Goal: Task Accomplishment & Management: Use online tool/utility

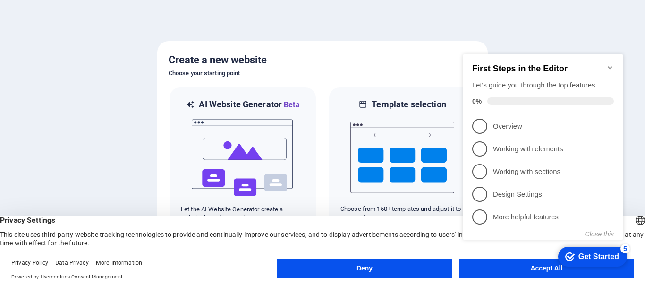
click at [611, 64] on icon "Minimize checklist" at bounding box center [610, 68] width 8 height 8
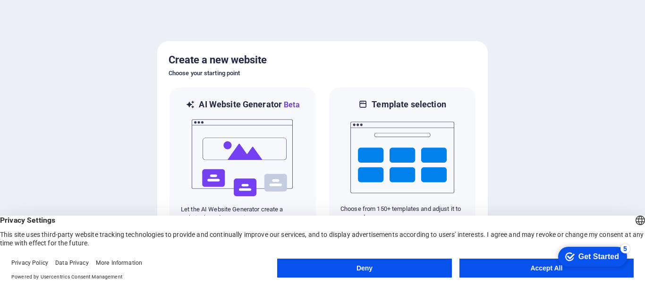
click at [530, 267] on button "Accept All" at bounding box center [547, 267] width 174 height 19
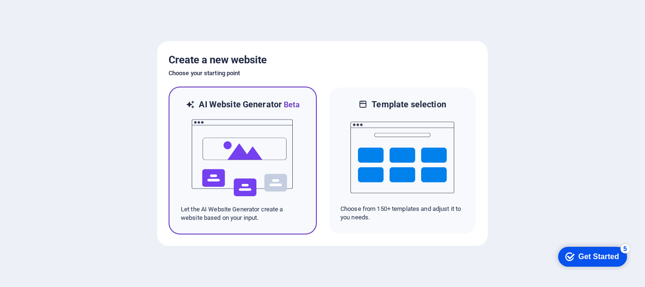
click at [245, 139] on img at bounding box center [243, 158] width 104 height 94
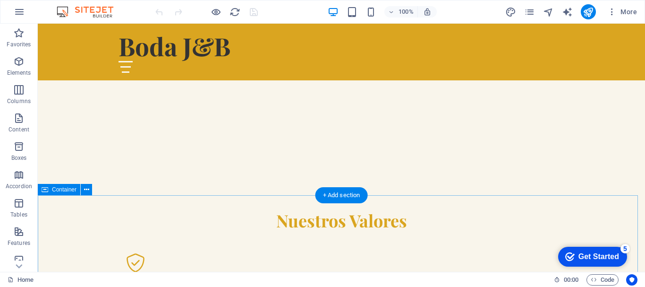
scroll to position [472, 0]
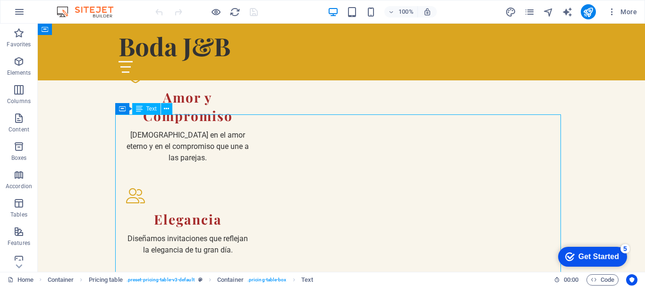
click at [618, 15] on span "More" at bounding box center [622, 11] width 30 height 9
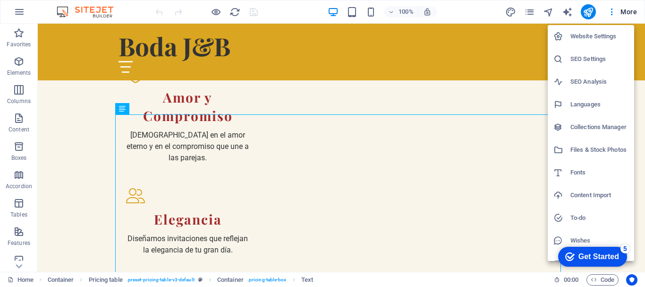
scroll to position [14, 0]
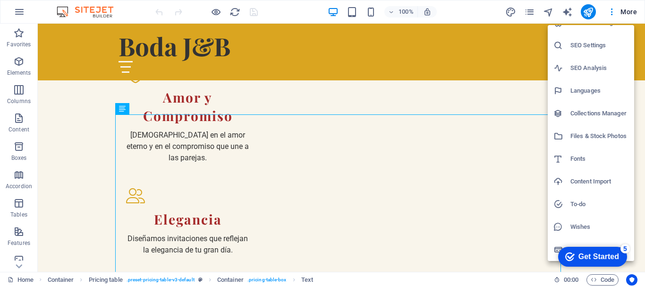
click at [472, 12] on div at bounding box center [322, 143] width 645 height 287
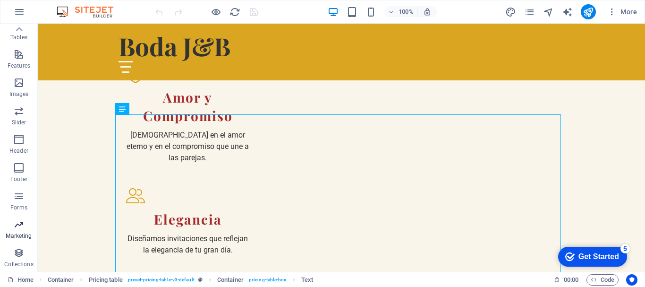
scroll to position [0, 0]
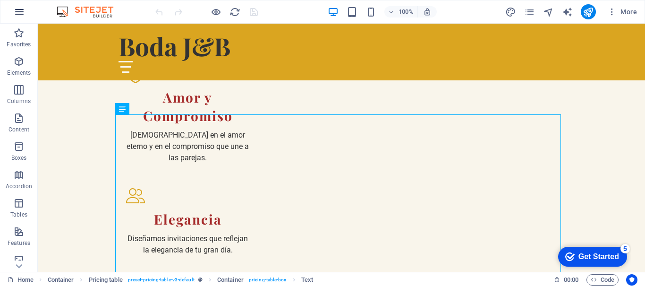
click at [23, 14] on icon "button" at bounding box center [19, 11] width 11 height 11
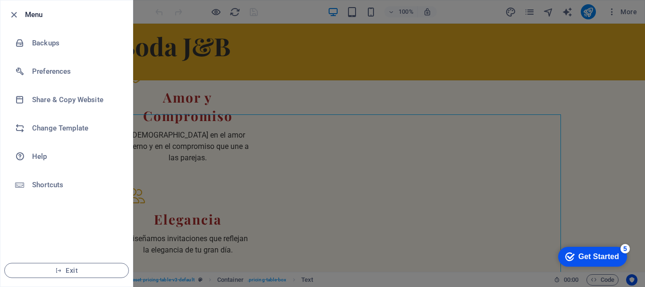
click at [587, 255] on div "Get Started" at bounding box center [599, 256] width 41 height 9
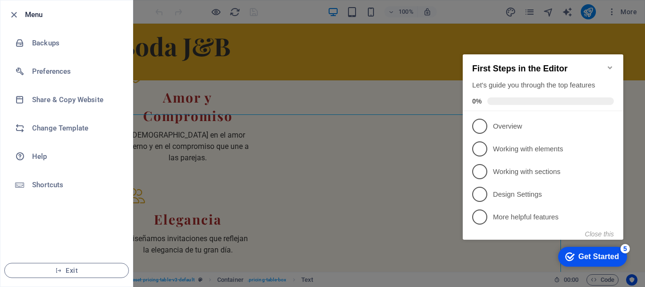
click at [613, 66] on icon "Minimize checklist" at bounding box center [610, 68] width 8 height 8
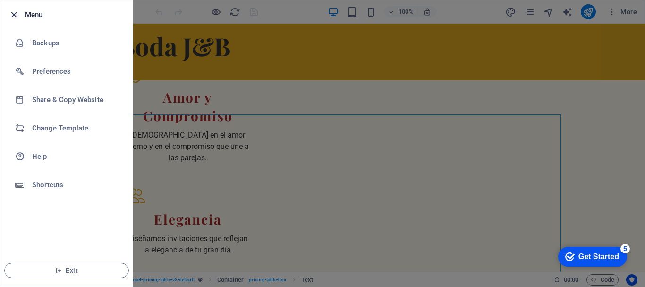
click at [14, 11] on icon "button" at bounding box center [14, 14] width 11 height 11
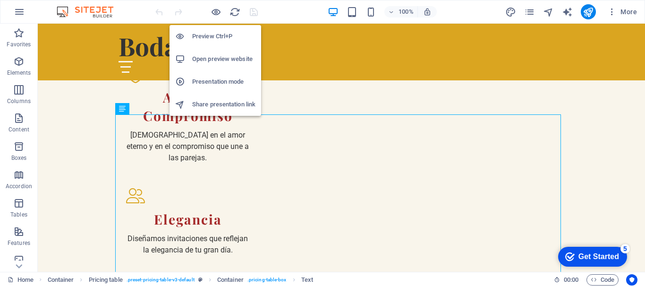
click at [212, 57] on h6 "Open preview website" at bounding box center [223, 58] width 63 height 11
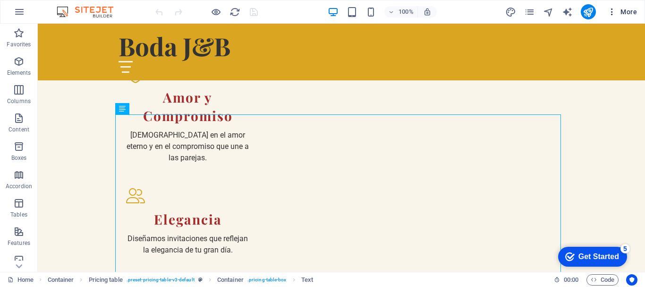
click at [615, 8] on icon "button" at bounding box center [611, 11] width 9 height 9
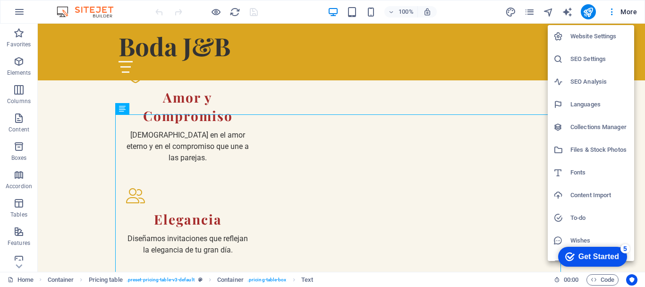
scroll to position [14, 0]
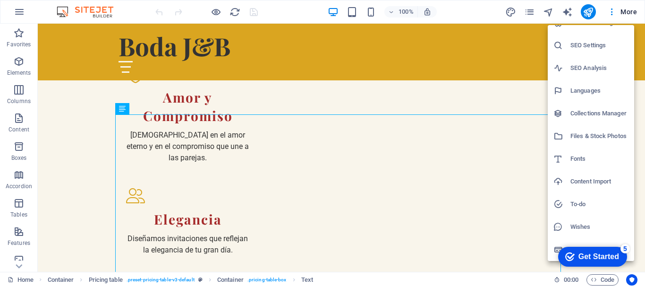
click at [111, 64] on div at bounding box center [322, 143] width 645 height 287
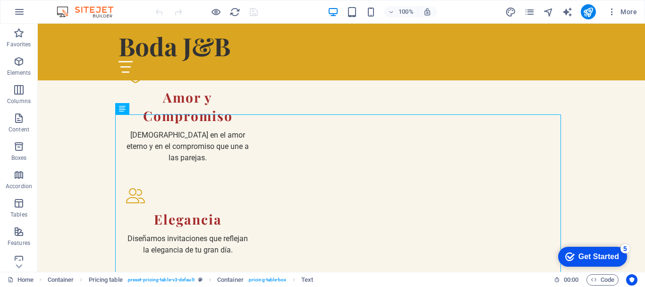
click at [89, 9] on img at bounding box center [89, 11] width 71 height 11
click at [60, 11] on img at bounding box center [89, 11] width 71 height 11
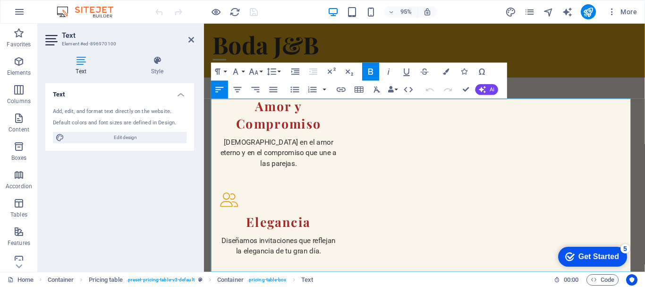
scroll to position [497, 0]
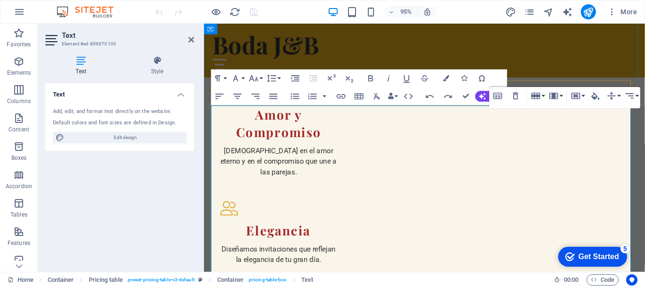
scroll to position [450, 0]
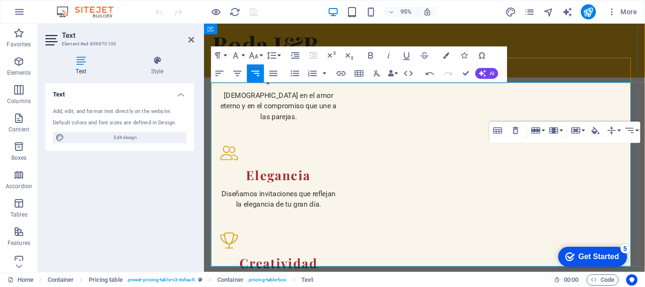
scroll to position [545, 0]
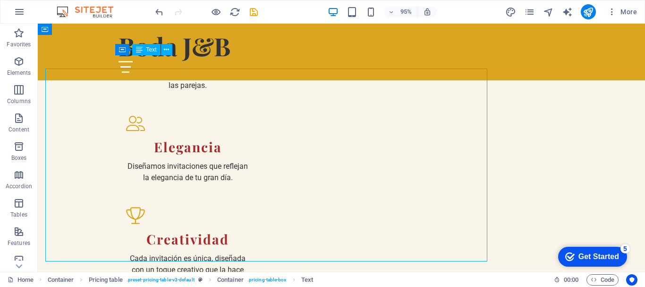
scroll to position [531, 0]
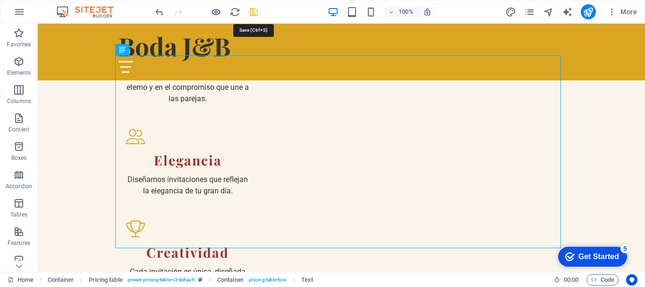
click at [256, 14] on icon "save" at bounding box center [253, 12] width 11 height 11
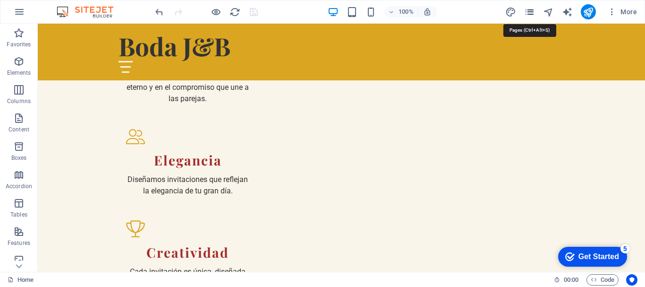
click at [532, 15] on icon "pages" at bounding box center [529, 12] width 11 height 11
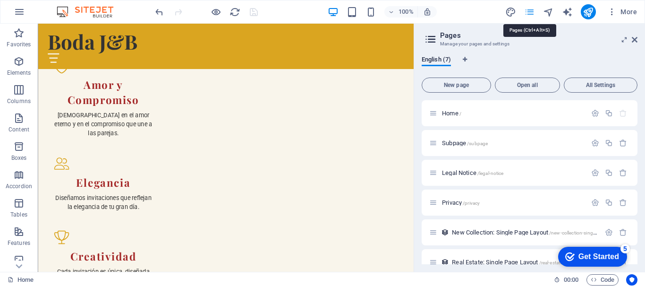
scroll to position [593, 0]
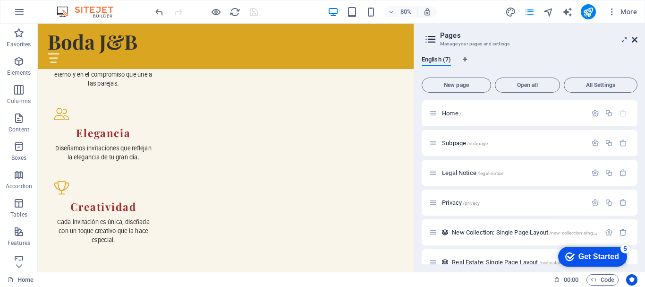
click at [634, 43] on icon at bounding box center [635, 40] width 6 height 8
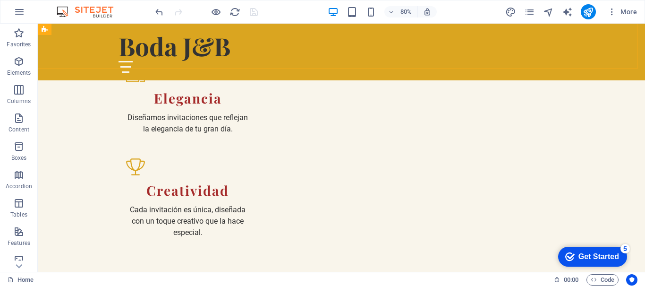
scroll to position [531, 0]
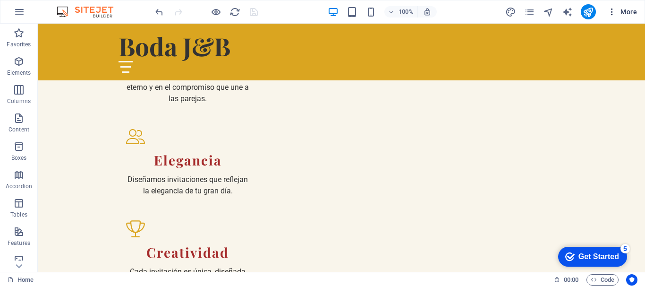
click at [624, 12] on span "More" at bounding box center [622, 11] width 30 height 9
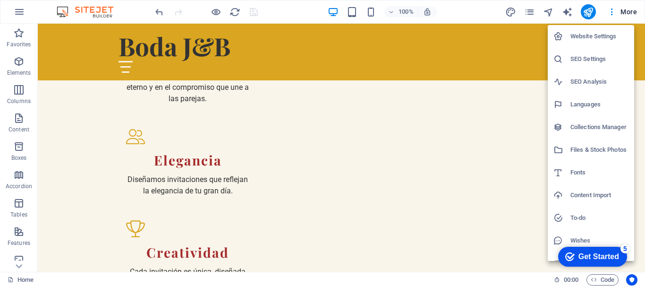
click at [594, 280] on div at bounding box center [322, 143] width 645 height 287
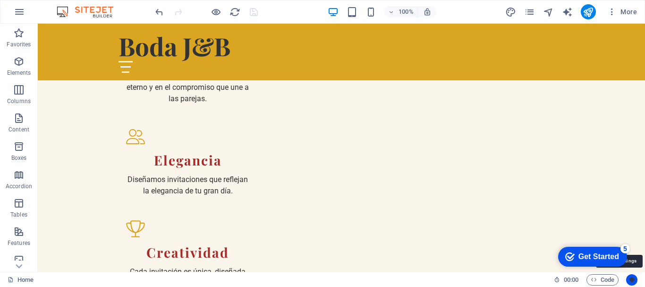
click at [634, 279] on icon "Usercentrics" at bounding box center [632, 279] width 7 height 7
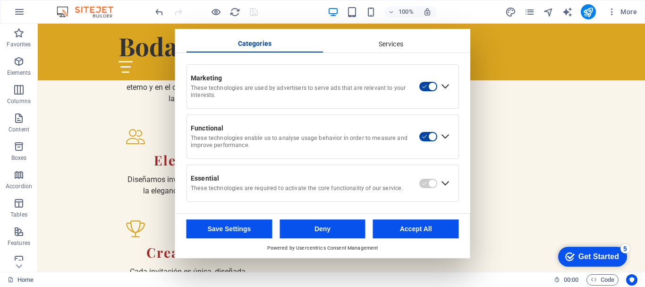
scroll to position [62, 0]
click at [406, 232] on button "Accept All" at bounding box center [416, 228] width 86 height 19
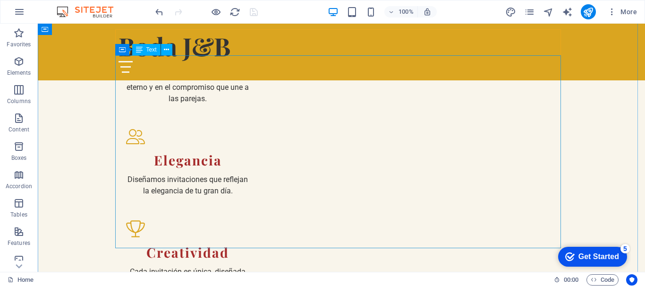
scroll to position [720, 0]
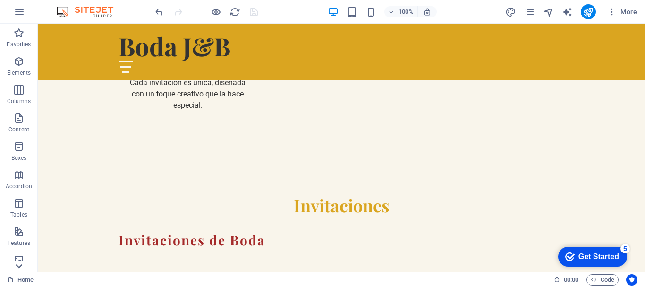
click at [19, 36] on icon at bounding box center [18, 29] width 13 height 13
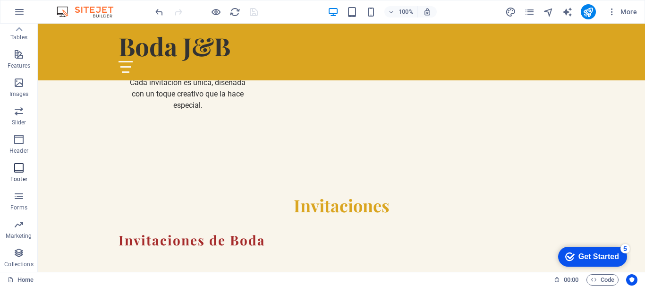
scroll to position [0, 0]
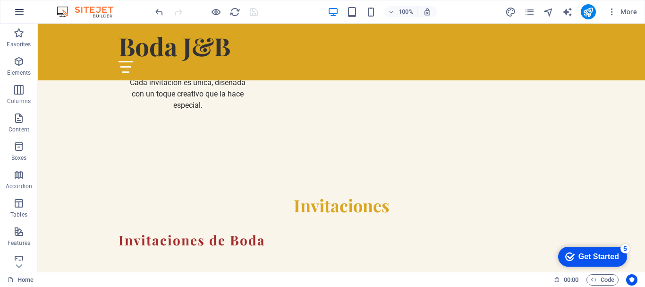
click at [20, 12] on icon "button" at bounding box center [19, 11] width 11 height 11
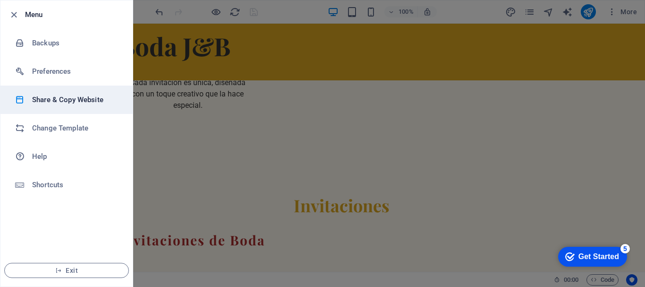
click at [63, 102] on h6 "Share & Copy Website" at bounding box center [75, 99] width 87 height 11
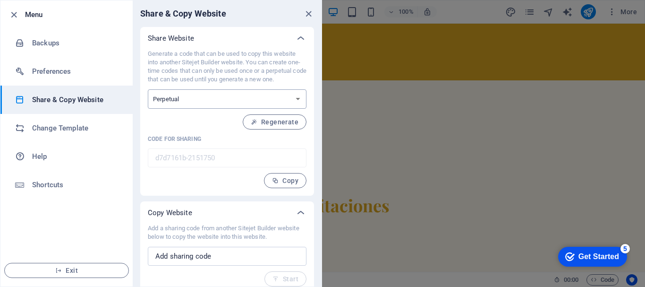
click at [180, 103] on select "One-time Perpetual" at bounding box center [227, 98] width 159 height 19
click at [148, 89] on select "One-time Perpetual" at bounding box center [227, 98] width 159 height 19
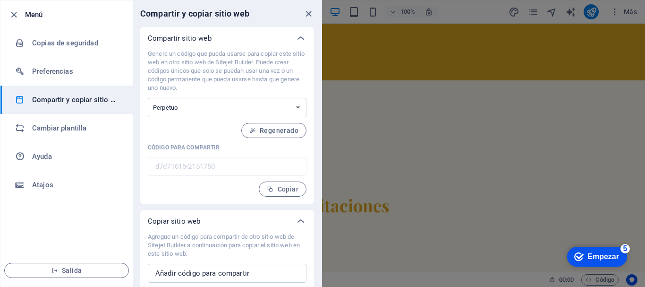
scroll to position [25, 0]
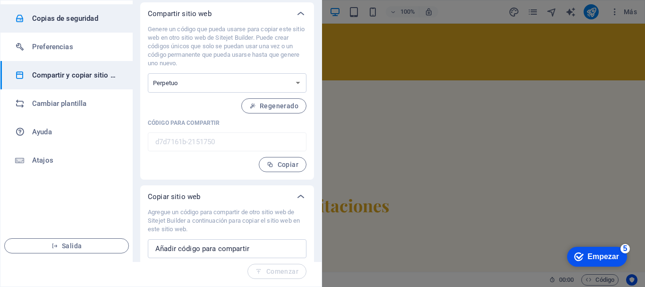
click at [58, 26] on li "Copias de seguridad" at bounding box center [66, 18] width 132 height 28
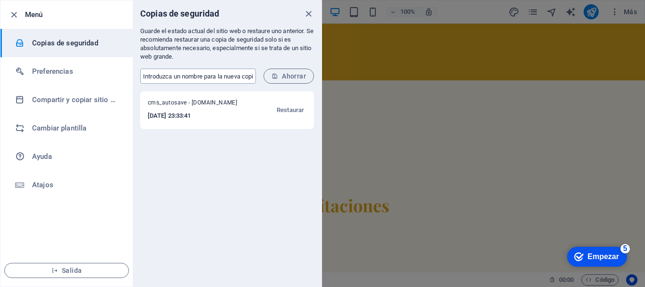
click at [221, 76] on input "text" at bounding box center [198, 75] width 116 height 15
click at [182, 78] on input "text" at bounding box center [198, 75] width 116 height 15
type input "1"
type input "01092025"
click at [295, 79] on font "Ahorrar" at bounding box center [294, 76] width 24 height 8
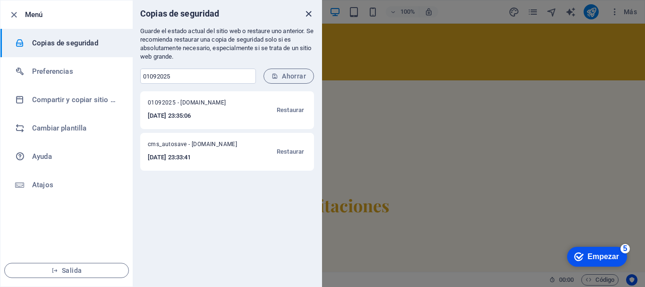
click at [310, 13] on icon "cerca" at bounding box center [308, 14] width 11 height 11
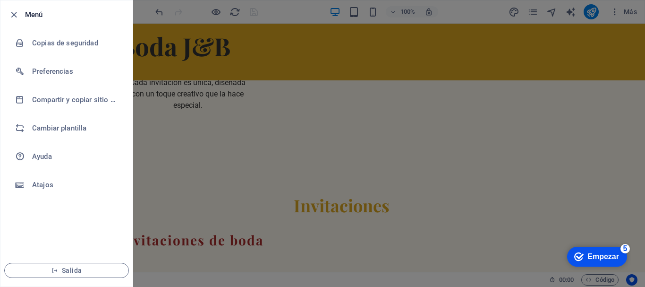
click at [241, 55] on div at bounding box center [322, 143] width 645 height 287
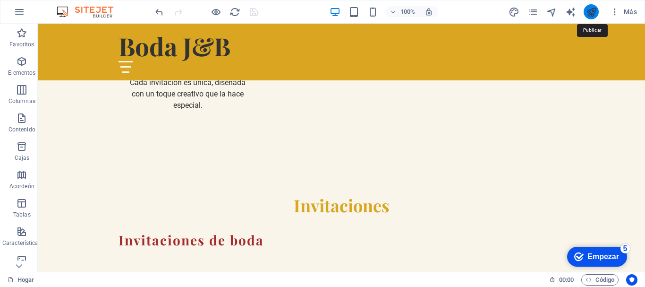
click at [593, 12] on icon "publicar" at bounding box center [591, 12] width 11 height 11
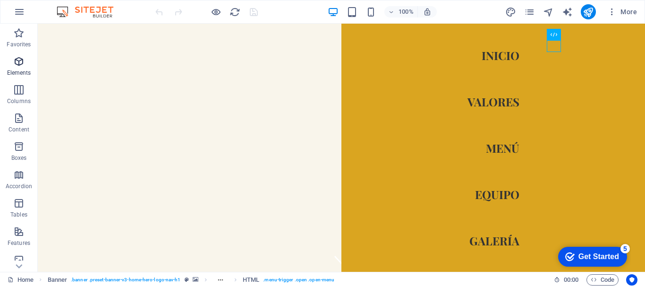
click at [30, 66] on span "Elements" at bounding box center [19, 67] width 38 height 23
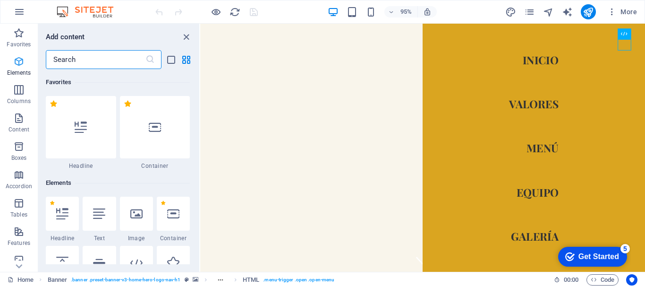
scroll to position [101, 0]
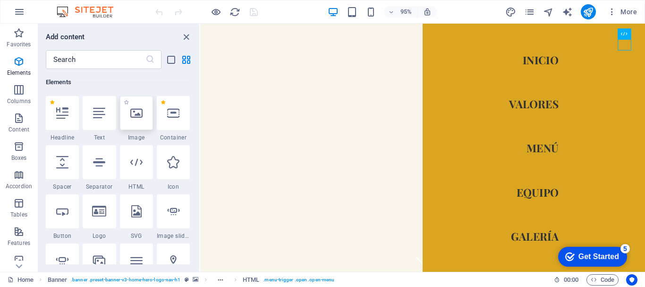
click at [142, 120] on div at bounding box center [136, 113] width 33 height 34
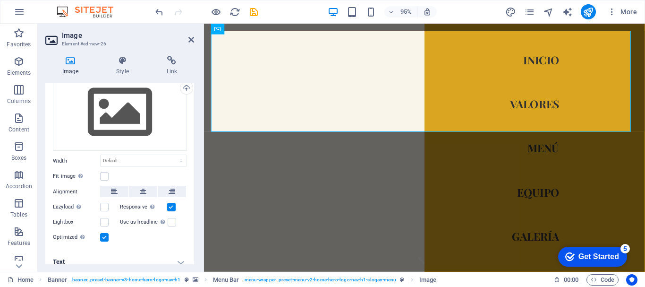
scroll to position [42, 0]
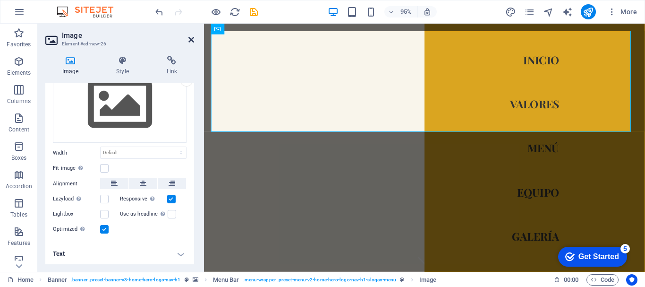
click at [189, 40] on icon at bounding box center [191, 40] width 6 height 8
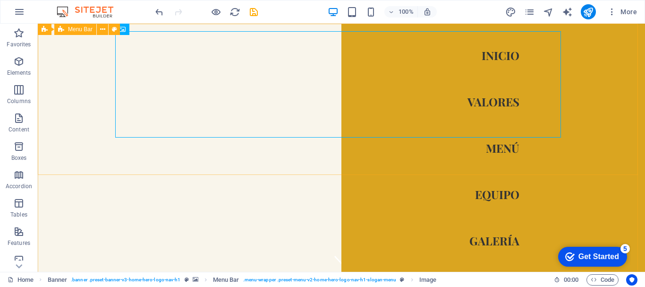
click at [126, 27] on div "Banner Menu Bar" at bounding box center [82, 30] width 88 height 12
drag, startPoint x: 162, startPoint y: 53, endPoint x: 125, endPoint y: 47, distance: 38.3
click at [156, 31] on icon at bounding box center [154, 30] width 5 height 10
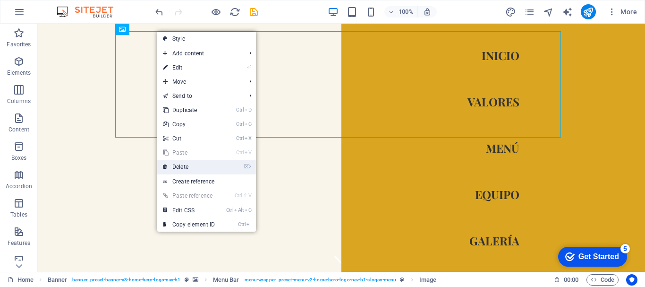
click at [182, 167] on link "⌦ Delete" at bounding box center [188, 167] width 63 height 14
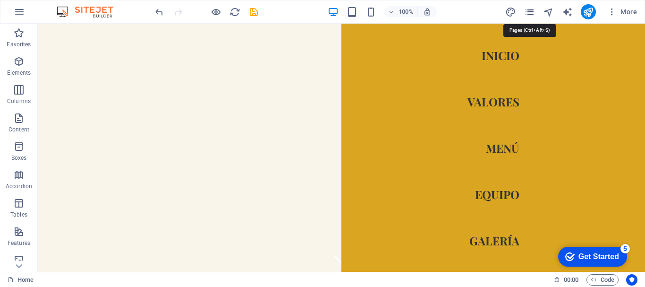
click at [528, 12] on icon "pages" at bounding box center [529, 12] width 11 height 11
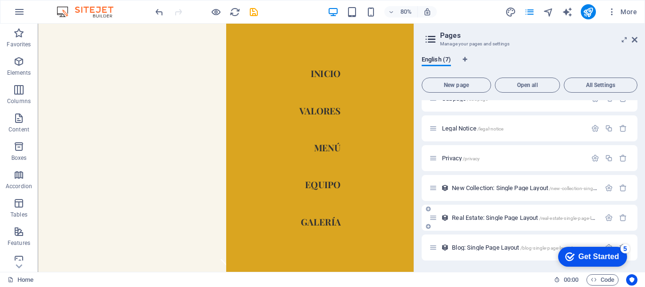
scroll to position [0, 0]
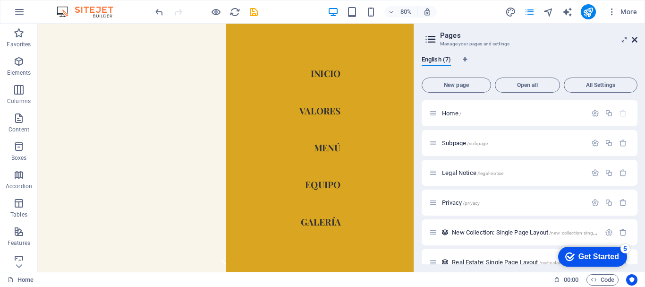
click at [637, 40] on icon at bounding box center [635, 40] width 6 height 8
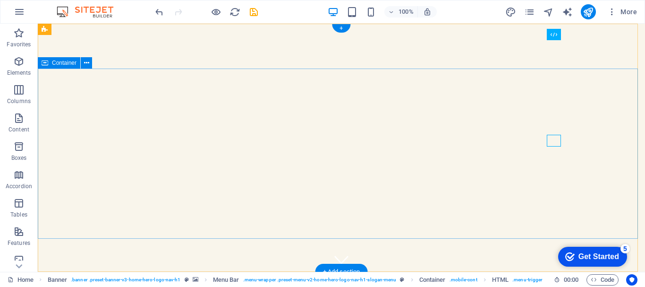
scroll to position [236, 0]
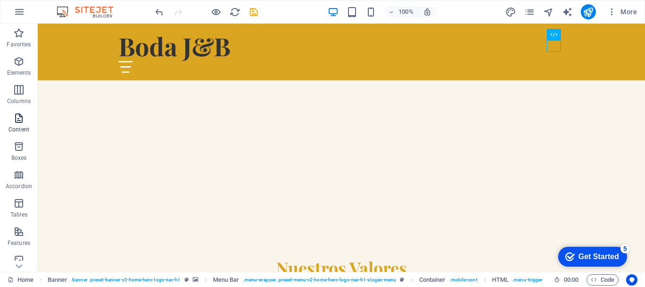
click at [18, 126] on p "Content" at bounding box center [19, 130] width 21 height 8
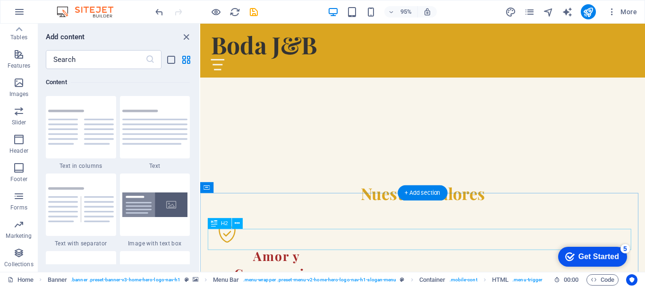
scroll to position [378, 0]
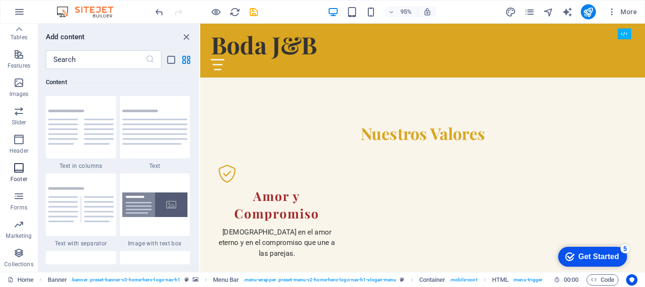
click at [16, 170] on icon "button" at bounding box center [18, 167] width 11 height 11
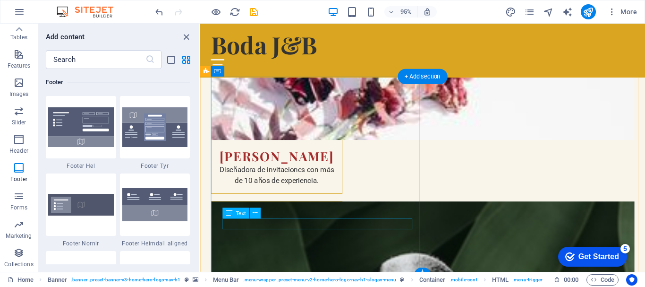
scroll to position [2331, 0]
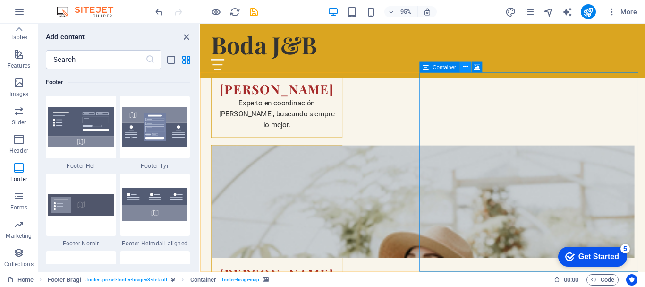
click at [468, 68] on icon at bounding box center [465, 66] width 5 height 9
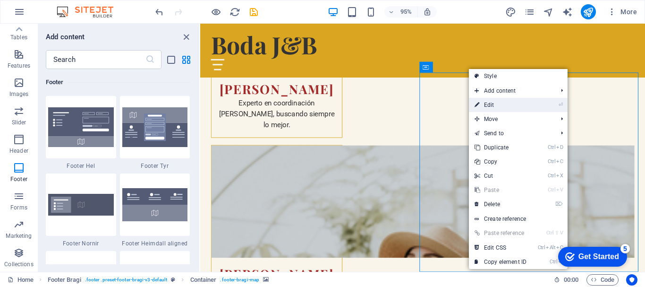
click at [518, 102] on link "⏎ Edit" at bounding box center [500, 105] width 63 height 14
select select "px"
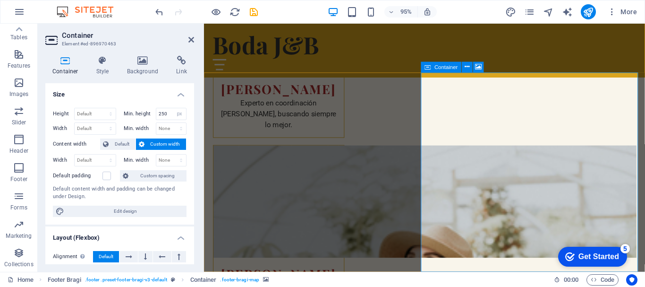
scroll to position [2330, 0]
click at [468, 68] on icon at bounding box center [467, 66] width 5 height 9
